Goal: Navigation & Orientation: Find specific page/section

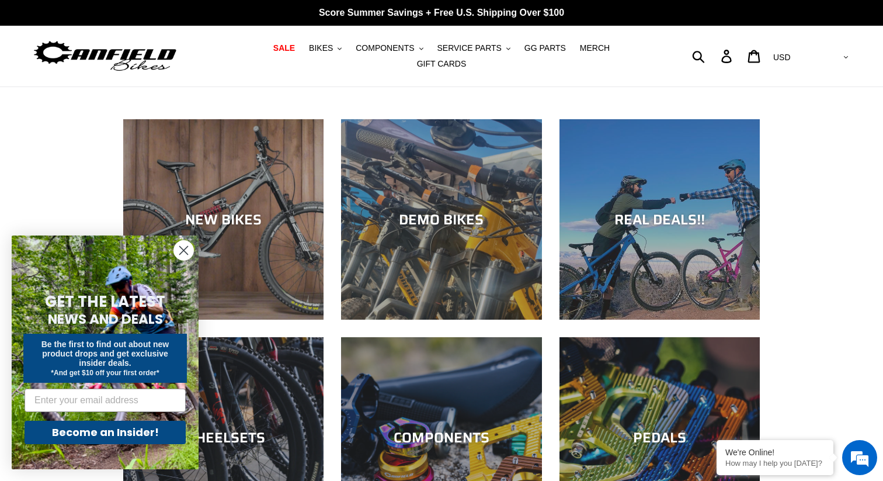
click at [180, 250] on circle "Close dialog" at bounding box center [183, 250] width 19 height 19
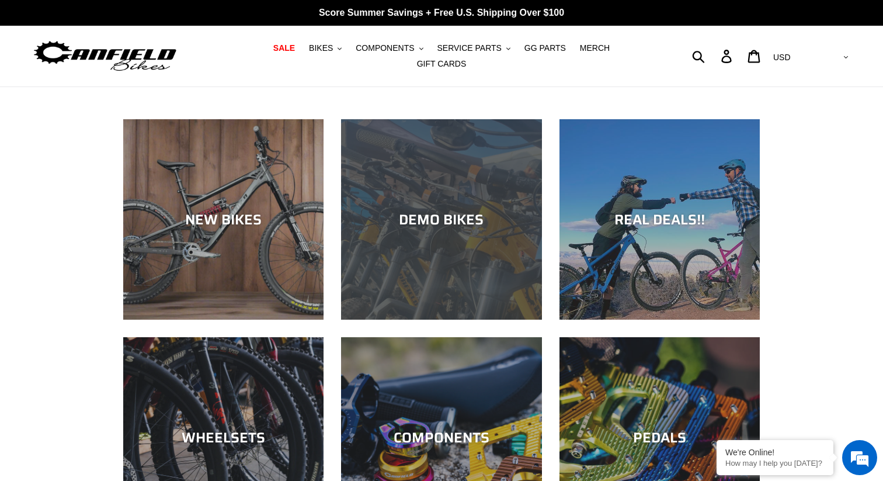
click at [434, 319] on div "DEMO BIKES" at bounding box center [441, 319] width 200 height 0
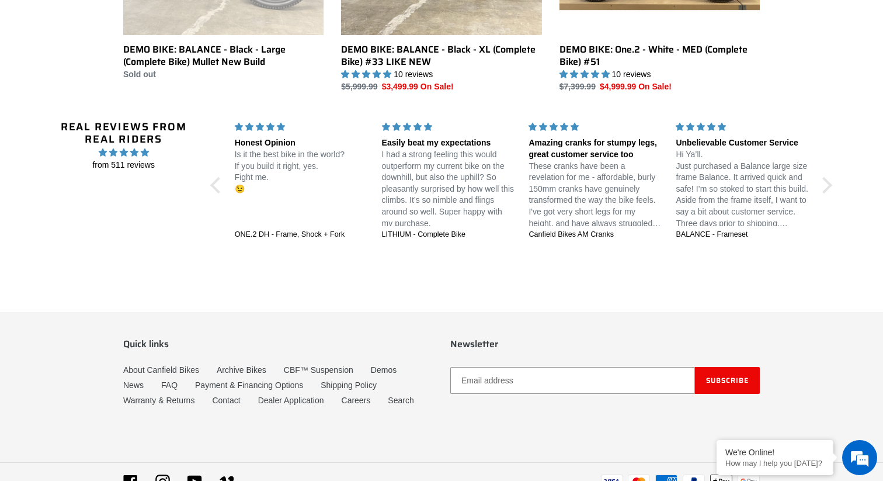
scroll to position [1114, 0]
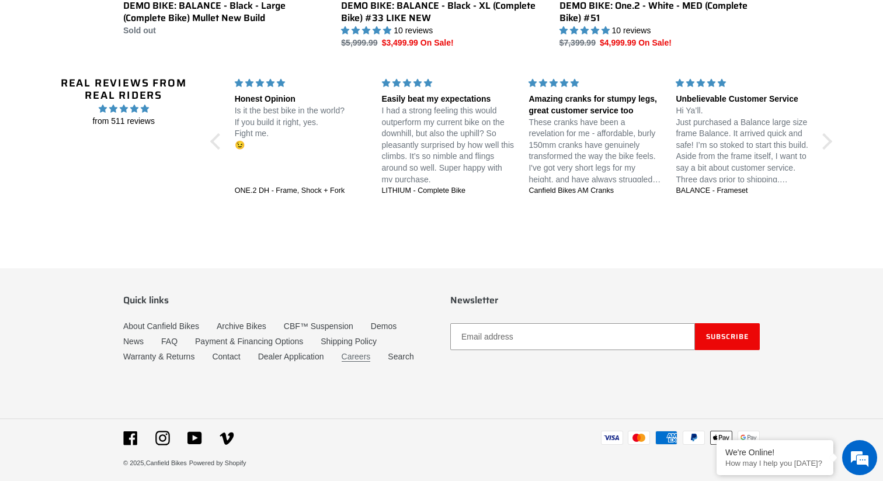
click at [353, 352] on link "Careers" at bounding box center [356, 357] width 29 height 10
